Goal: Find specific page/section: Find specific page/section

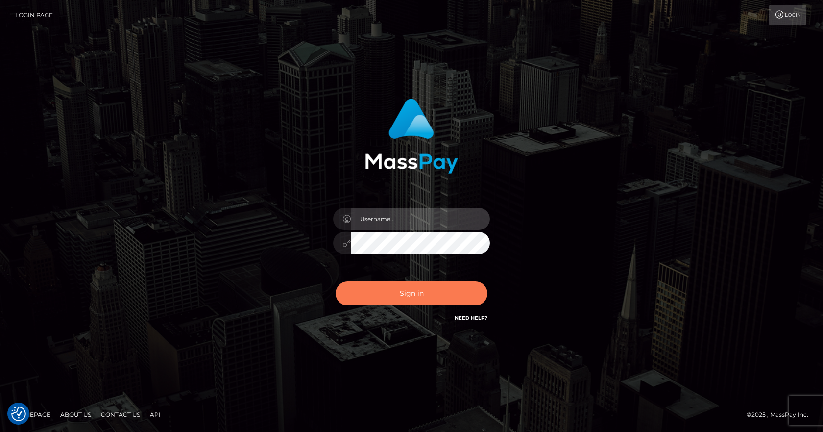
type input "vlad"
click at [414, 289] on button "Sign in" at bounding box center [412, 293] width 152 height 24
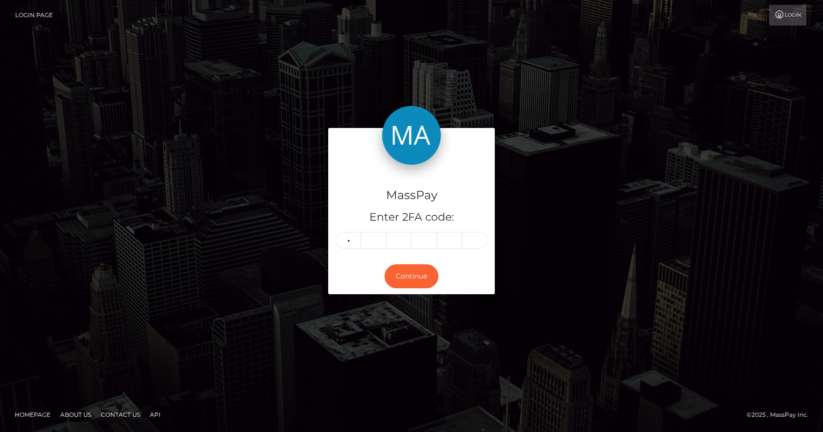
type input "0"
type input "9"
type input "4"
type input "6"
type input "4"
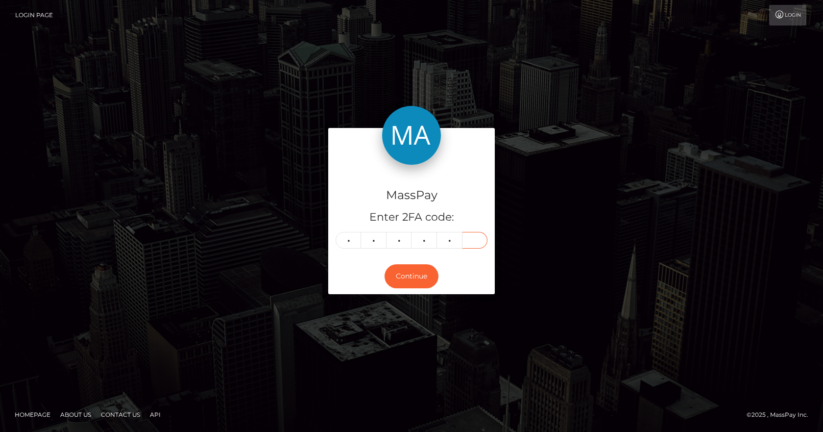
type input "5"
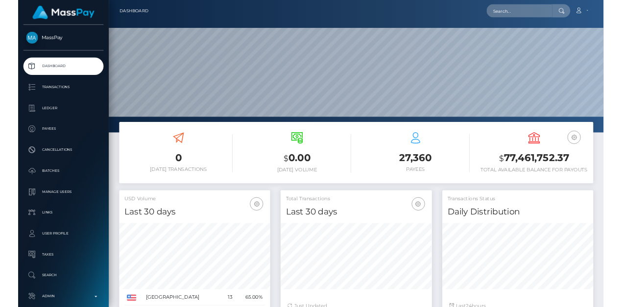
scroll to position [174, 213]
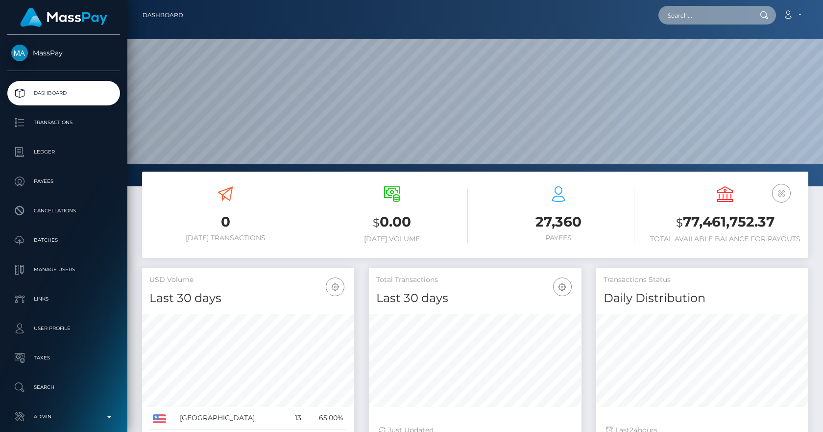
click at [712, 16] on input "text" at bounding box center [704, 15] width 92 height 19
paste input "MSP8b75c9ce14d38b2"
type input "MSP8b75c9ce14d38b2"
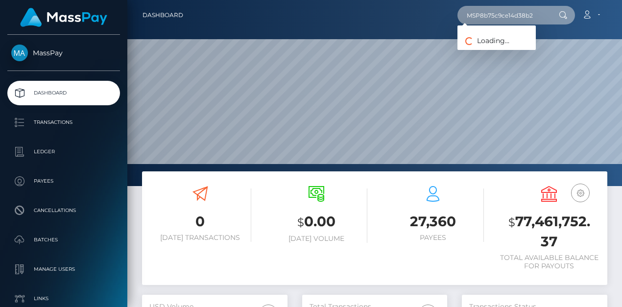
scroll to position [489621, 489649]
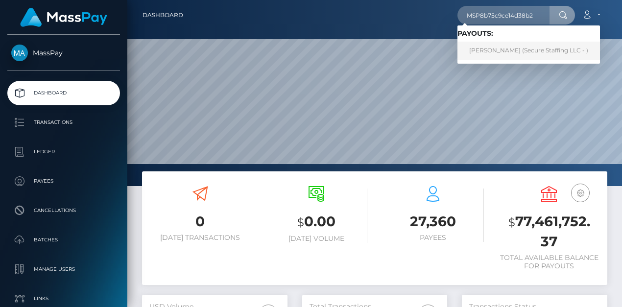
click at [514, 52] on link "Norah Kyalo (Secure Staffing LLC - )" at bounding box center [528, 51] width 143 height 18
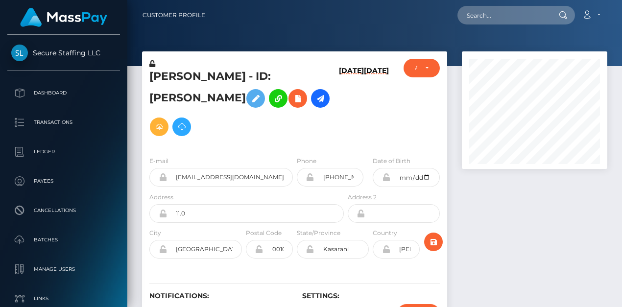
scroll to position [118, 145]
click at [591, 204] on div at bounding box center [535, 199] width 160 height 296
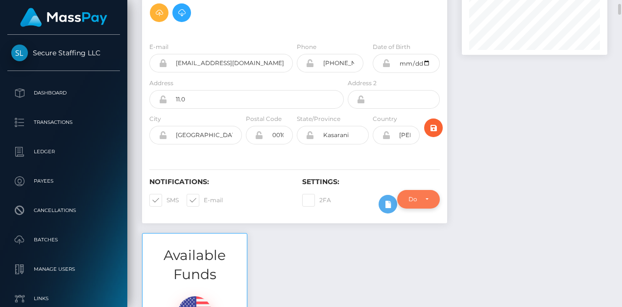
click at [428, 195] on div "Do not require" at bounding box center [418, 199] width 20 height 8
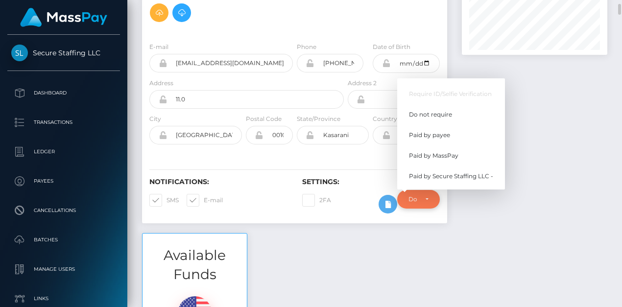
scroll to position [118, 145]
click at [441, 151] on span "Paid by MassPay" at bounding box center [433, 155] width 49 height 9
select select "2"
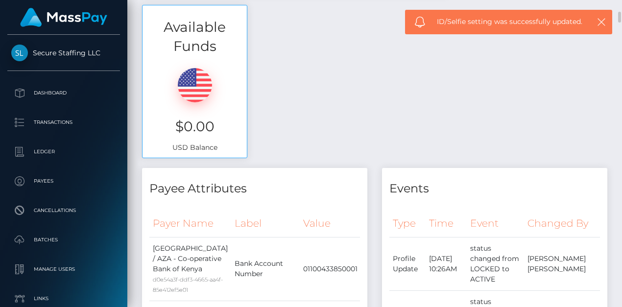
scroll to position [0, 0]
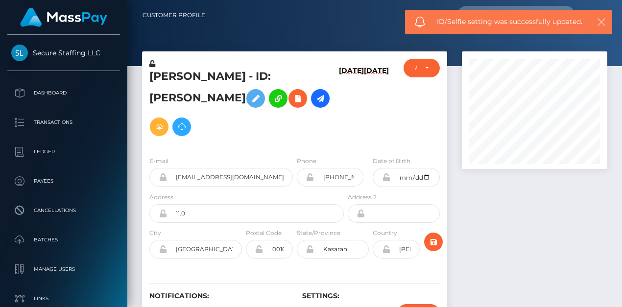
click at [601, 25] on icon "button" at bounding box center [602, 22] width 10 height 10
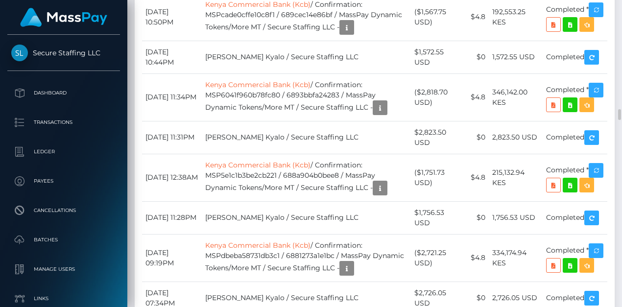
scroll to position [118, 145]
